Goal: Information Seeking & Learning: Check status

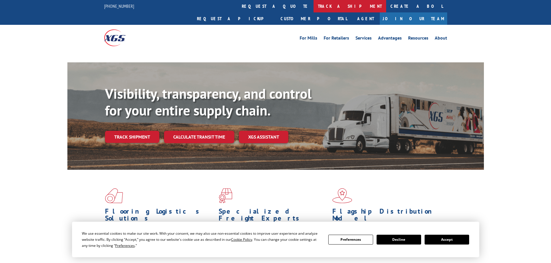
click at [313, 7] on link "track a shipment" at bounding box center [349, 6] width 73 height 12
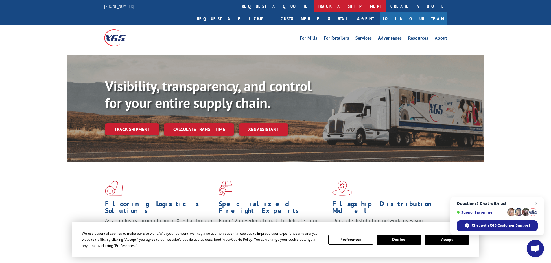
click at [313, 7] on link "track a shipment" at bounding box center [349, 6] width 73 height 12
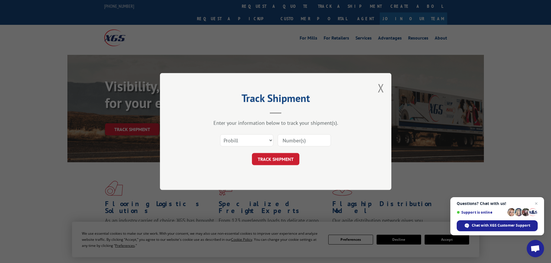
click at [293, 139] on input at bounding box center [304, 140] width 53 height 12
paste input "2486476"
type input "2486476"
click at [269, 164] on button "TRACK SHIPMENT" at bounding box center [275, 159] width 47 height 12
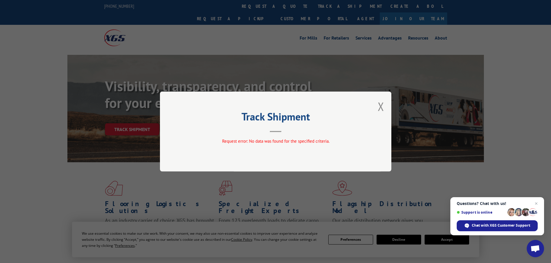
click at [382, 106] on button "Close modal" at bounding box center [381, 106] width 6 height 15
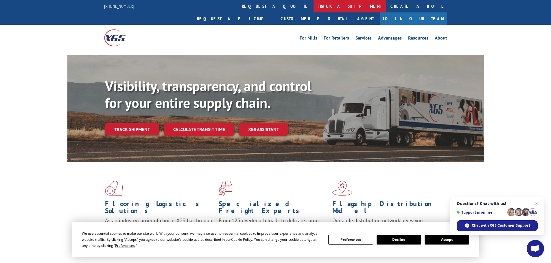
click at [313, 5] on link "track a shipment" at bounding box center [349, 6] width 73 height 12
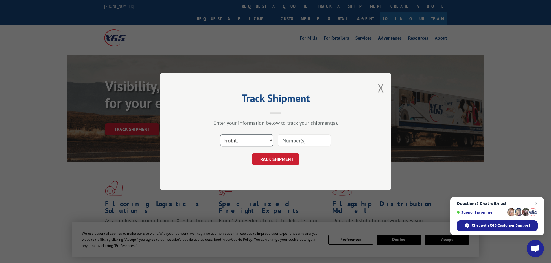
click at [249, 141] on select "Select category... Probill BOL PO" at bounding box center [246, 140] width 53 height 12
select select "bol"
click at [220, 134] on select "Select category... Probill BOL PO" at bounding box center [246, 140] width 53 height 12
click at [288, 139] on input at bounding box center [304, 140] width 53 height 12
paste input "6014283"
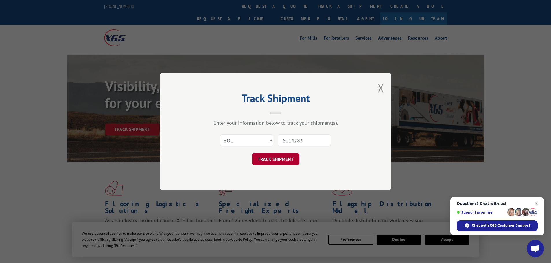
type input "6014283"
click at [282, 156] on button "TRACK SHIPMENT" at bounding box center [275, 159] width 47 height 12
